Goal: Find specific page/section: Find specific page/section

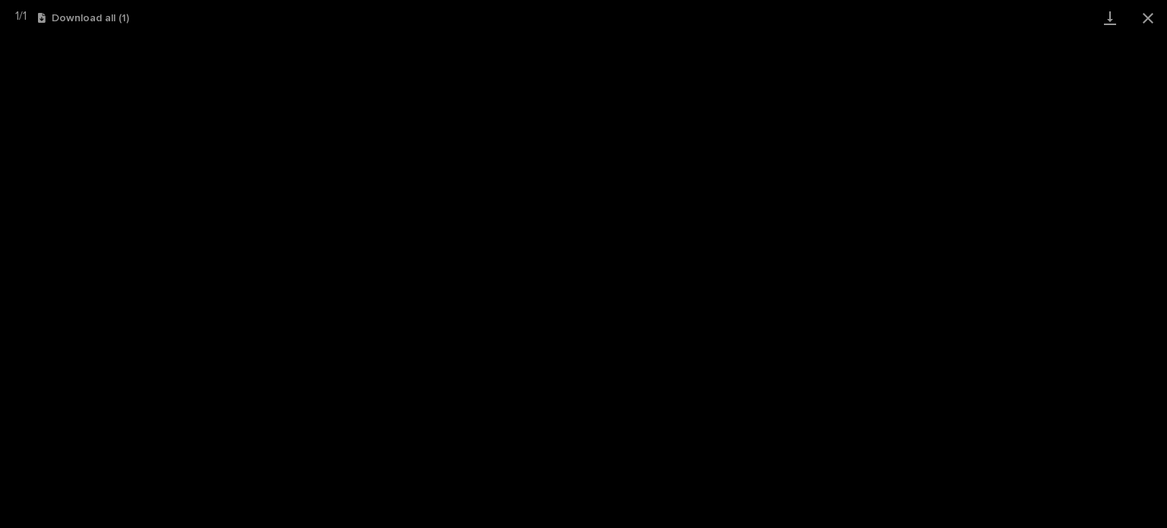
scroll to position [38, 0]
click at [1139, 5] on button "Close gallery" at bounding box center [1148, 18] width 38 height 36
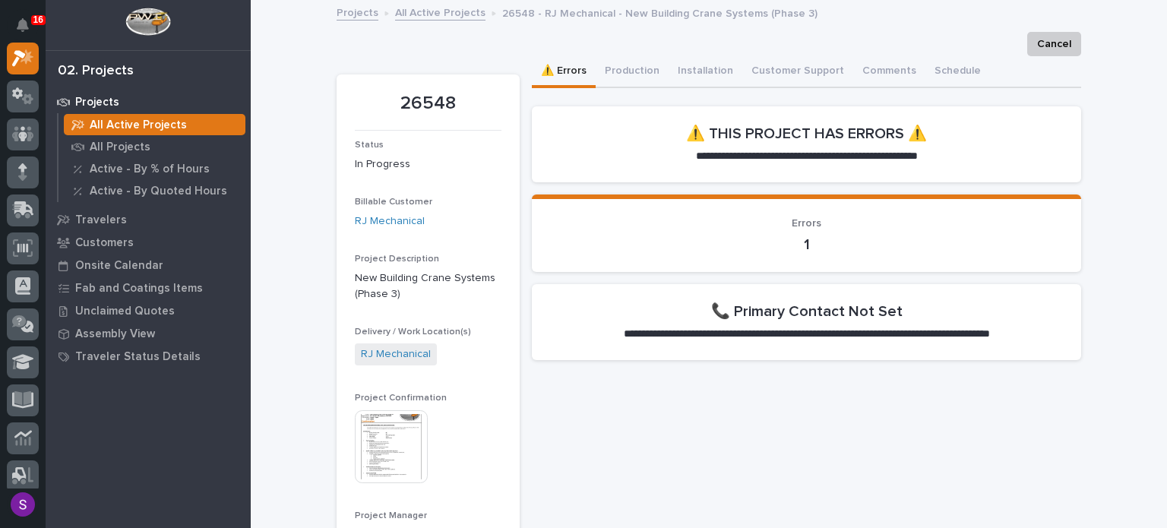
click at [138, 120] on p "All Active Projects" at bounding box center [138, 125] width 97 height 14
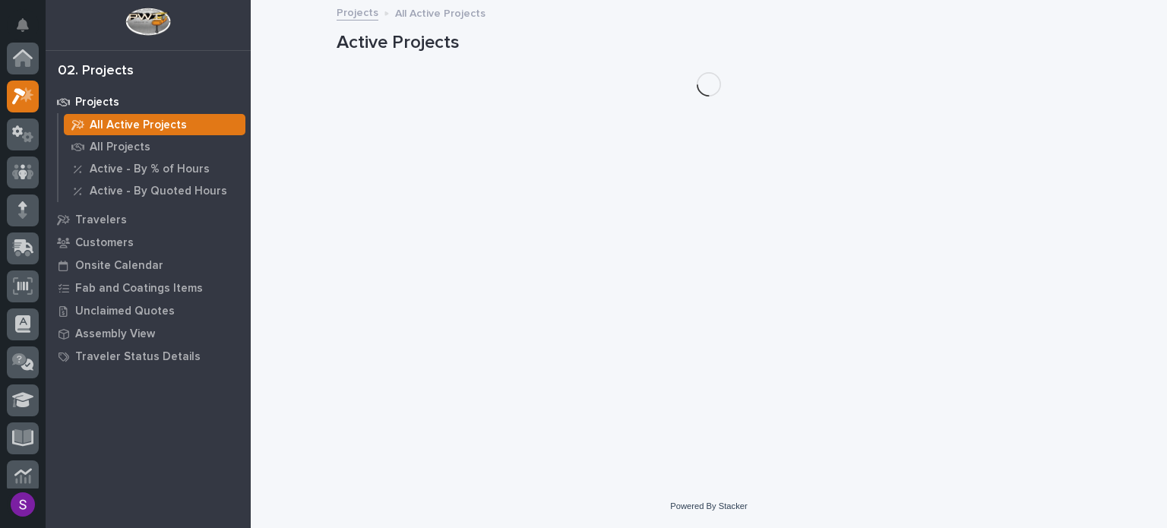
scroll to position [38, 0]
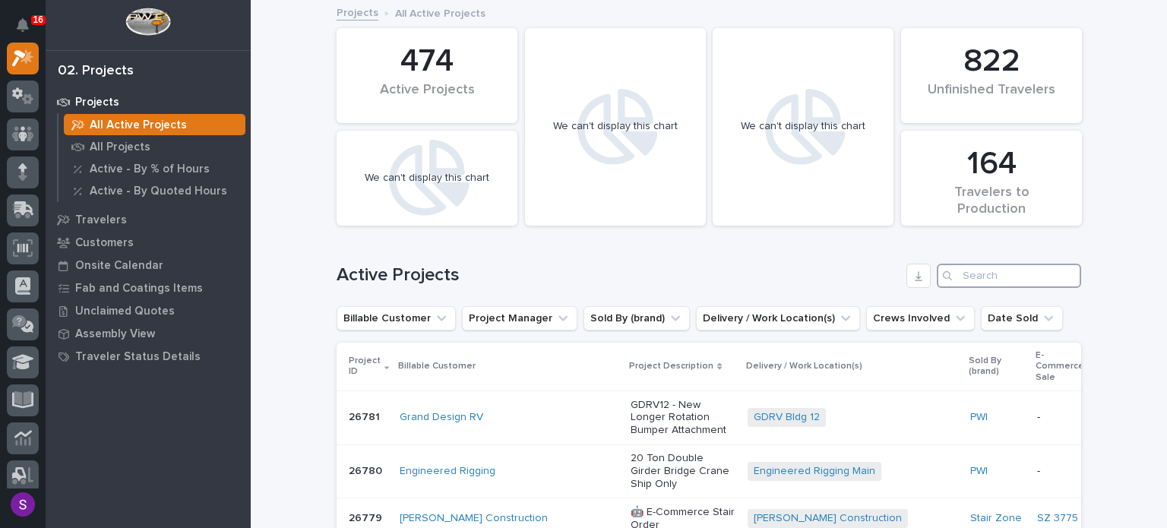
click at [1000, 276] on input "Search" at bounding box center [1009, 276] width 144 height 24
paste input "25909"
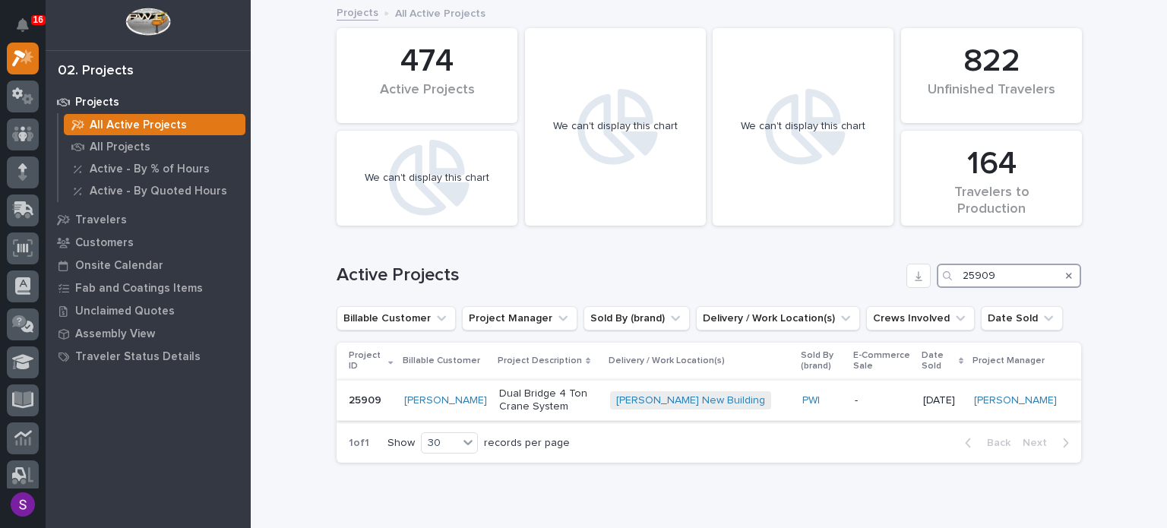
type input "25909"
click at [579, 411] on p "Dual Bridge 4 Ton Crane System" at bounding box center [548, 400] width 99 height 26
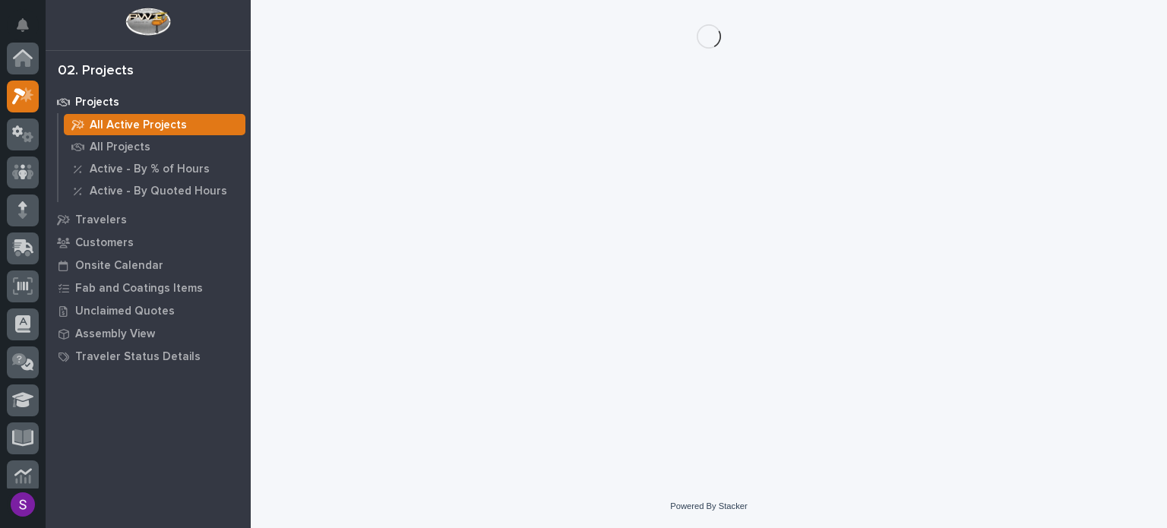
scroll to position [38, 0]
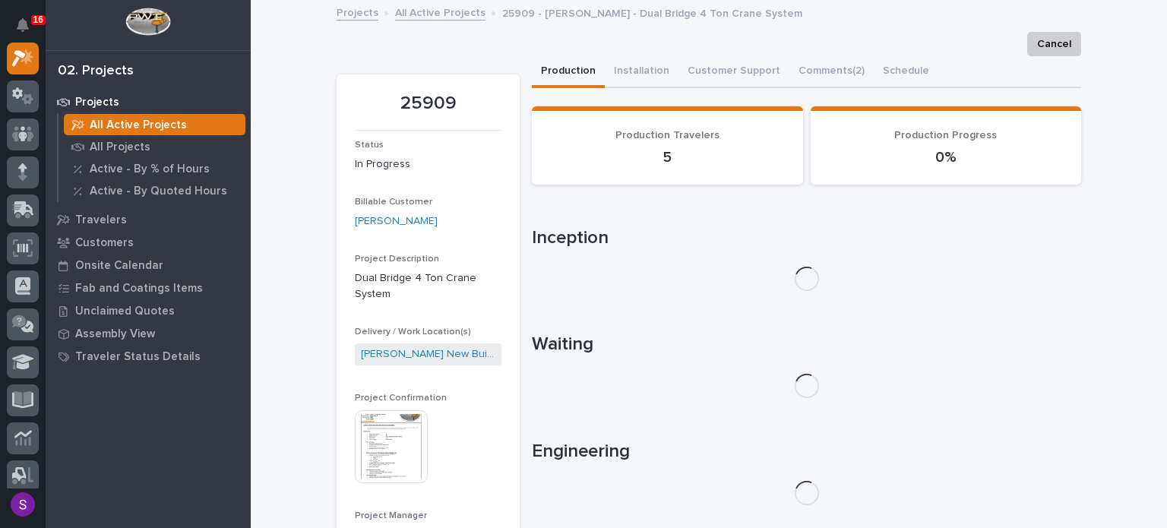
click at [377, 428] on img at bounding box center [391, 446] width 73 height 73
